Goal: Transaction & Acquisition: Purchase product/service

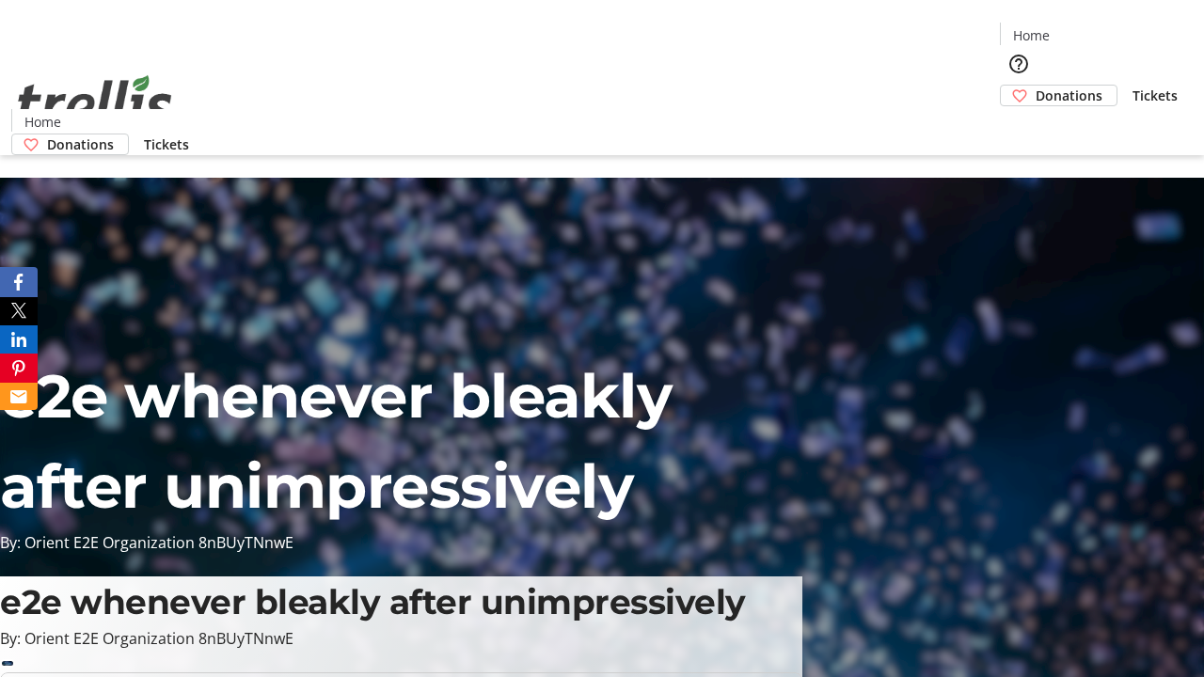
click at [1036, 86] on span "Donations" at bounding box center [1069, 96] width 67 height 20
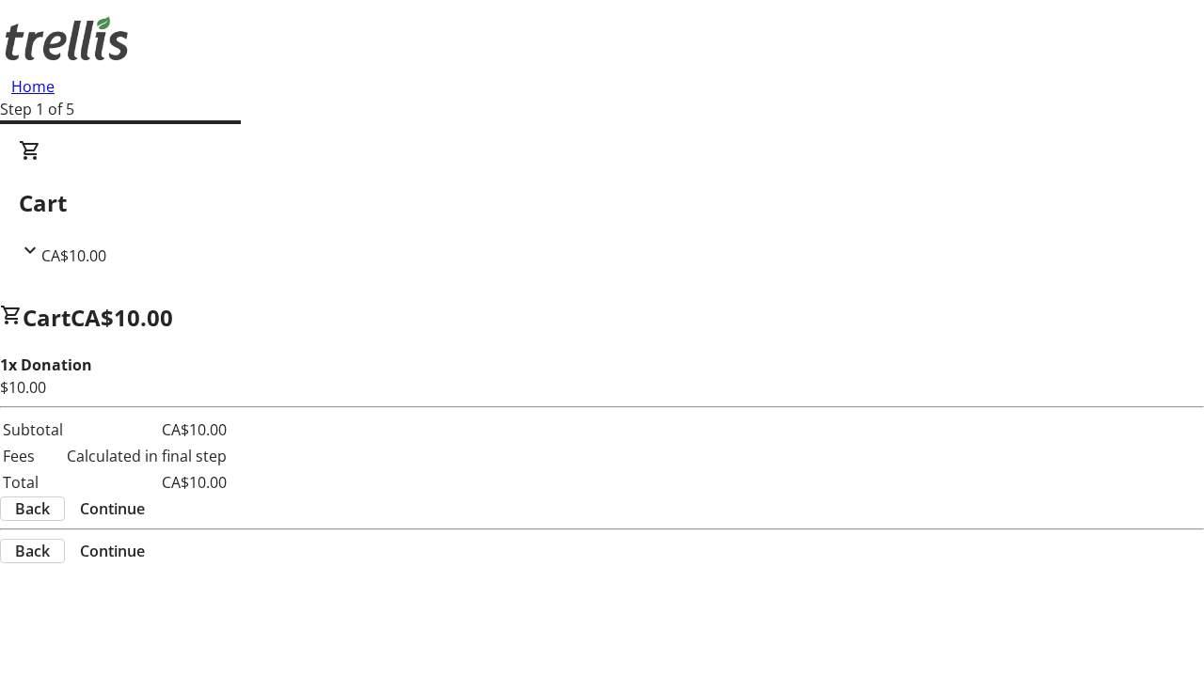
select select "CA"
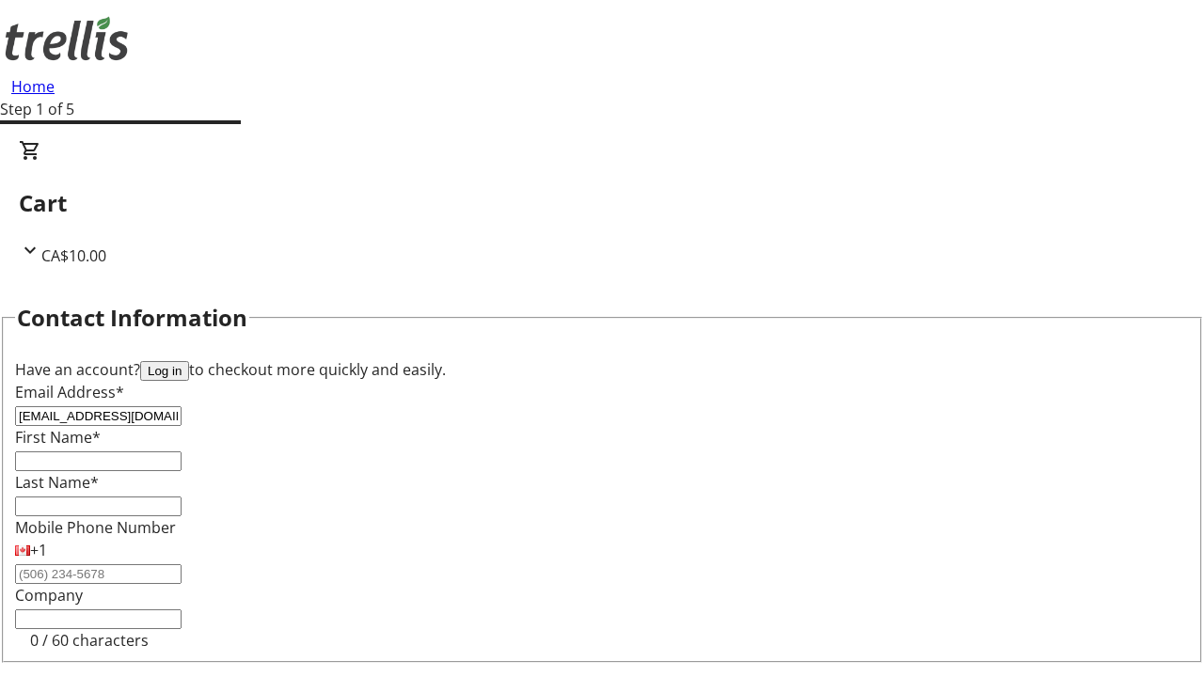
type input "[EMAIL_ADDRESS][DOMAIN_NAME]"
type input "Lexi"
type input "[PERSON_NAME]"
type input "[STREET_ADDRESS][PERSON_NAME]"
type input "Kelowna"
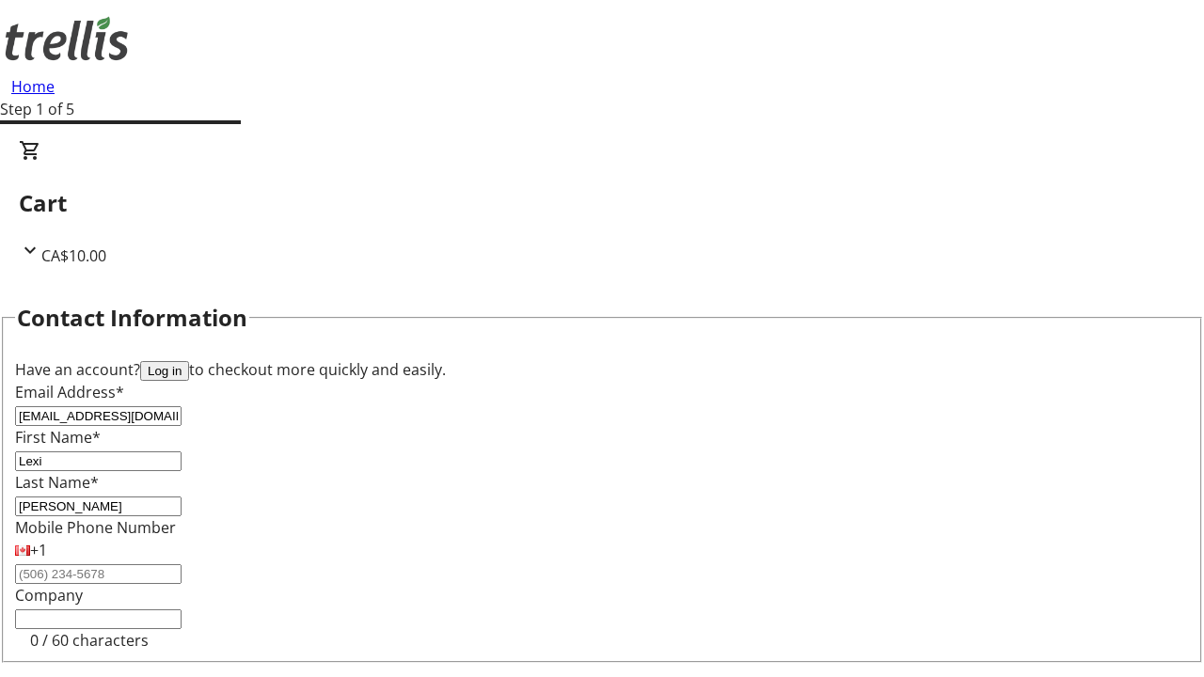
select select "BC"
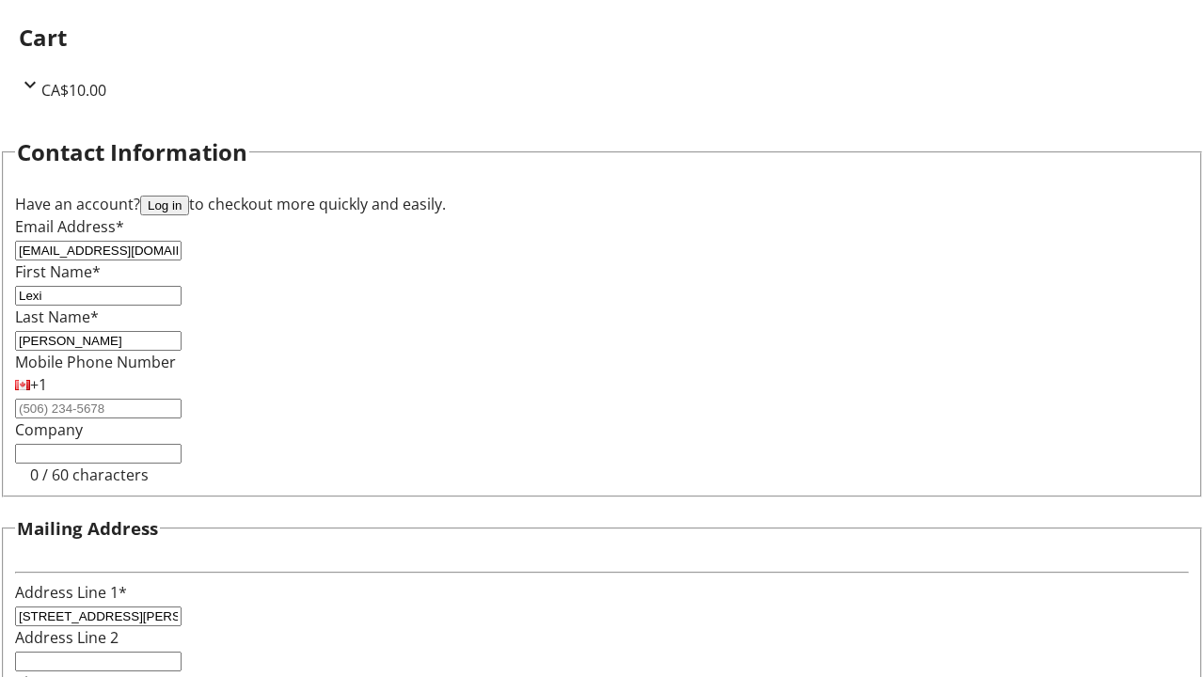
type input "Kelowna"
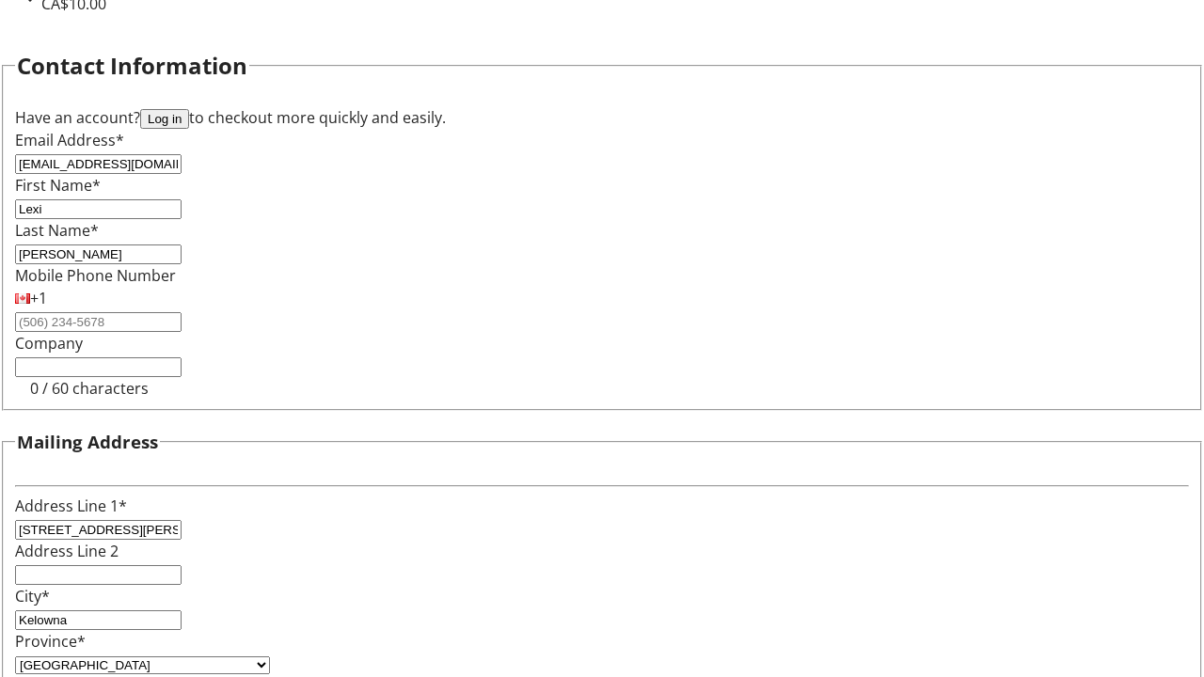
type input "V1Y 0C2"
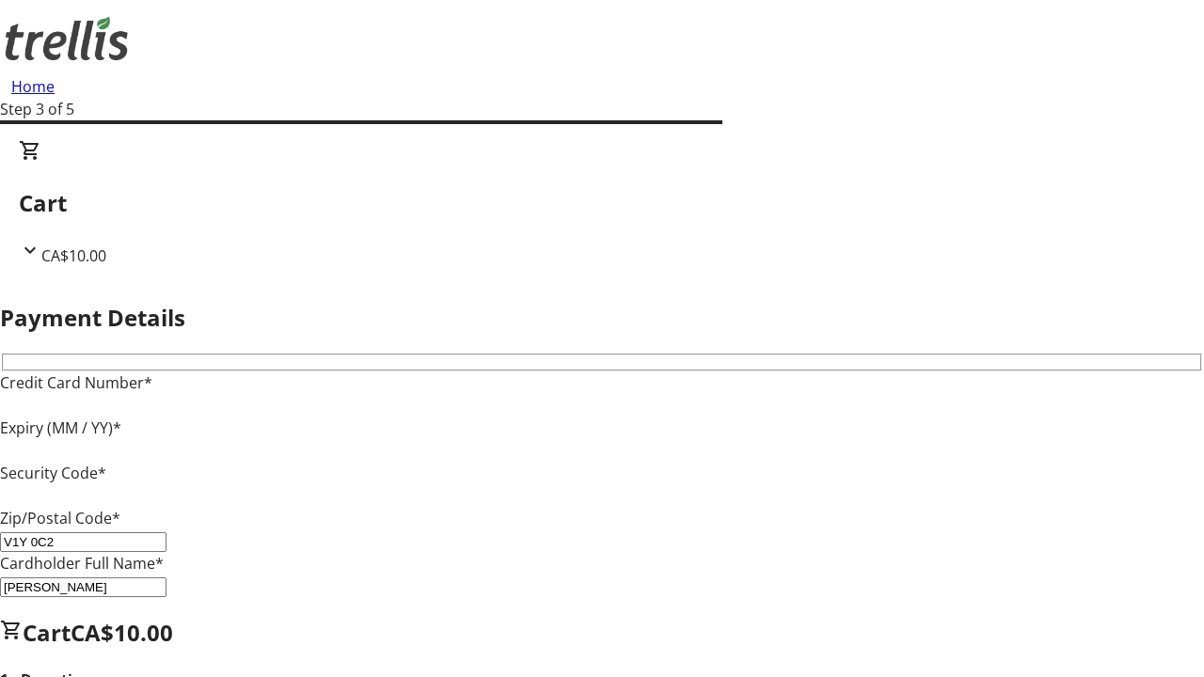
type input "V1Y 0C2"
